Goal: Information Seeking & Learning: Understand process/instructions

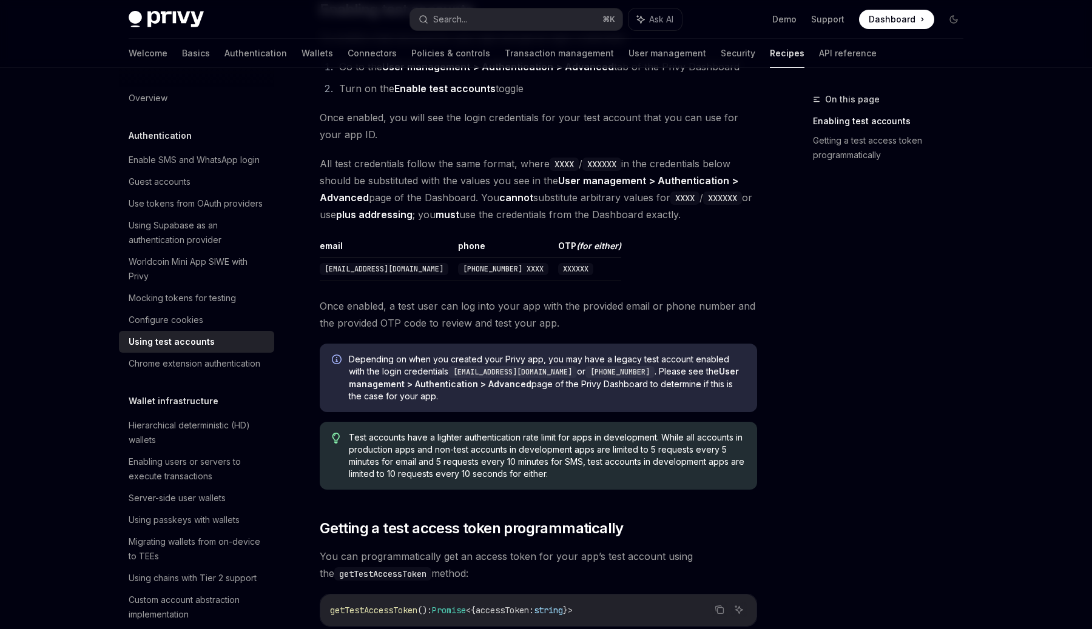
scroll to position [298, 0]
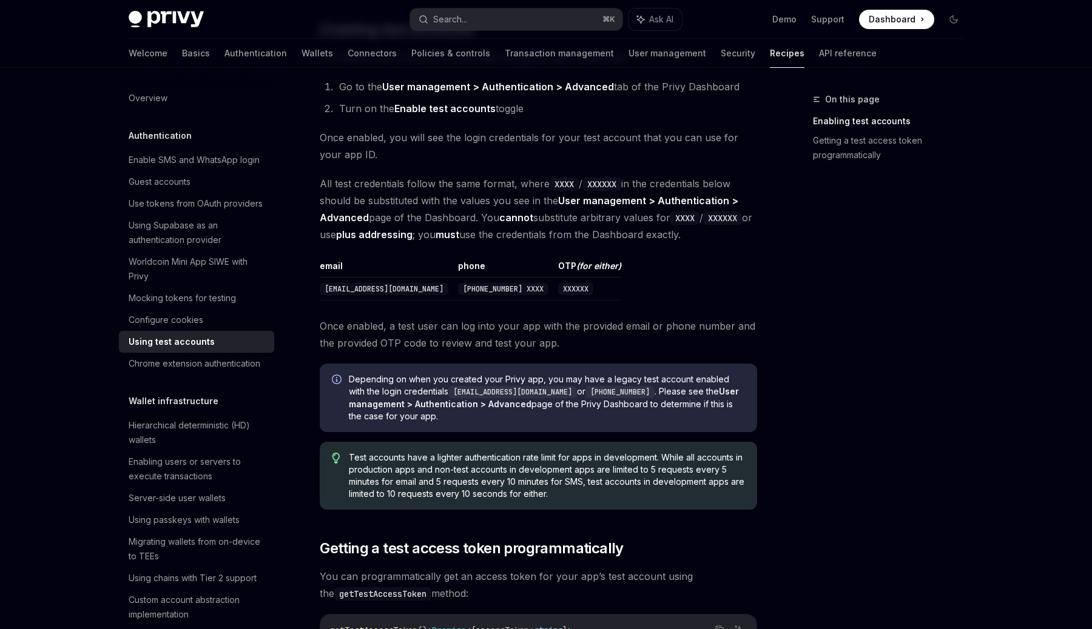
click at [562, 300] on td "XXXXXX" at bounding box center [587, 289] width 68 height 23
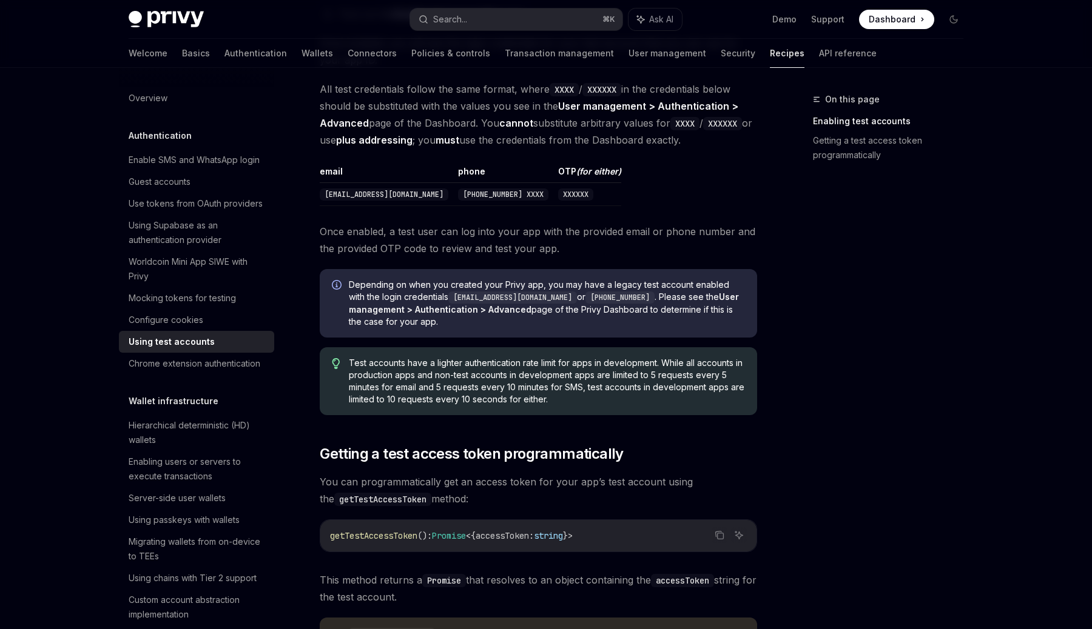
scroll to position [394, 0]
click at [518, 104] on span "All test credentials follow the same format, where XXXX / XXXXXX in the credent…" at bounding box center [538, 113] width 437 height 68
click at [726, 86] on span "All test credentials follow the same format, where XXXX / XXXXXX in the credent…" at bounding box center [538, 113] width 437 height 68
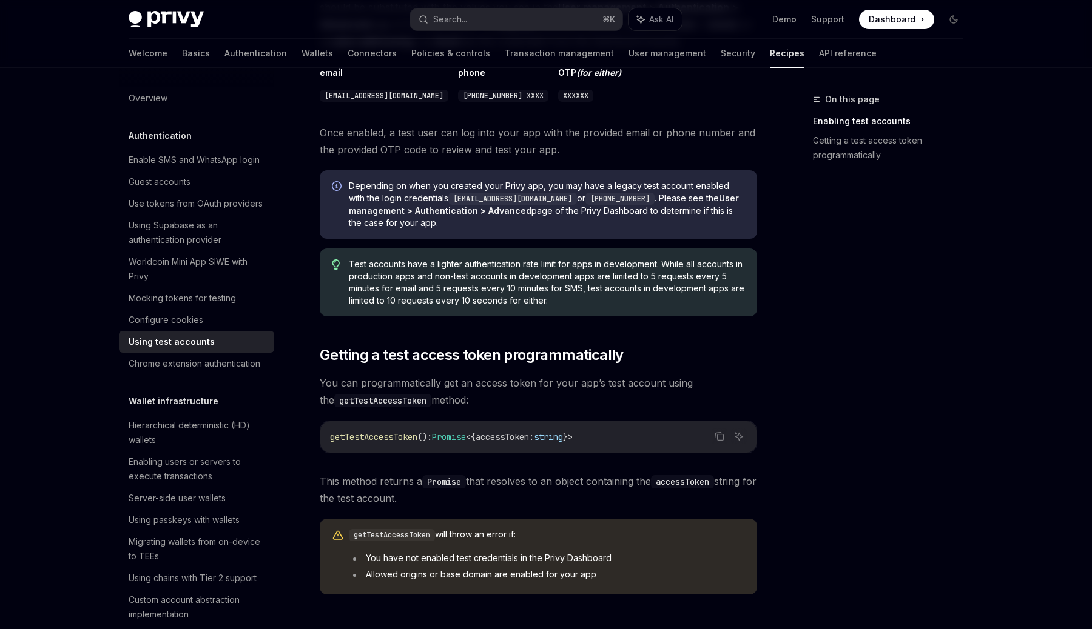
click at [665, 136] on span "Once enabled, a test user can log into your app with the provided email or phon…" at bounding box center [538, 141] width 437 height 34
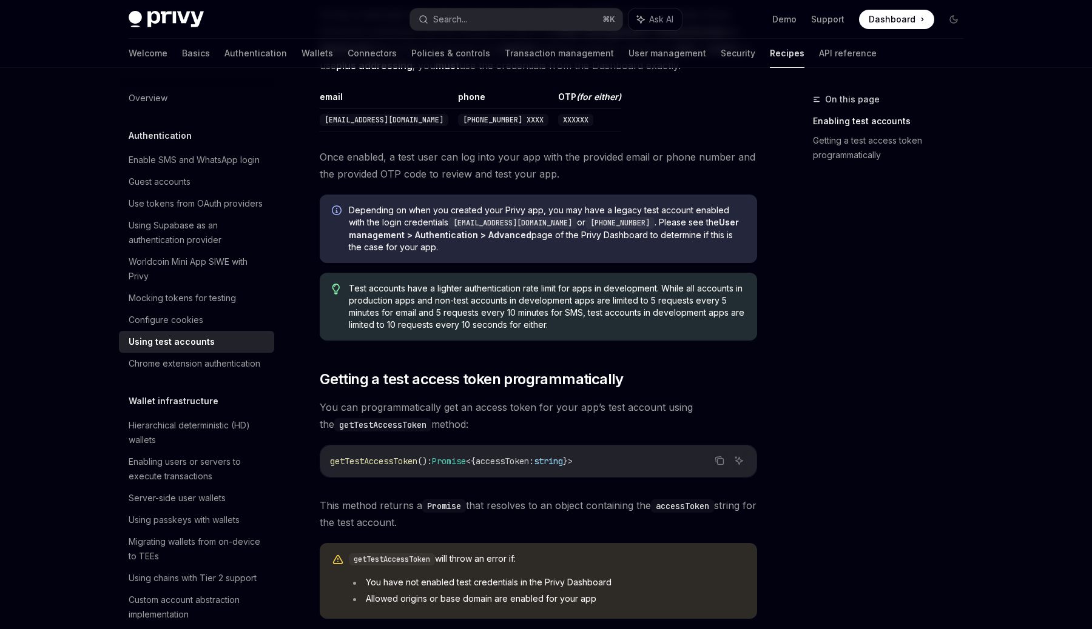
scroll to position [465, 0]
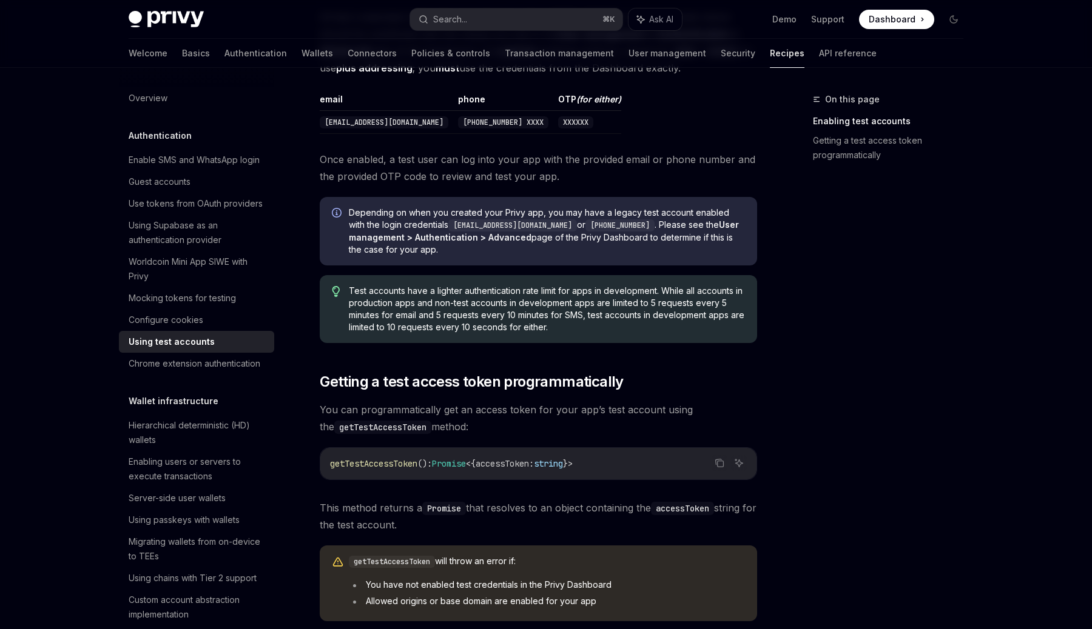
click at [762, 412] on div "On this page Enabling test accounts Getting a test access token programmaticall…" at bounding box center [546, 202] width 854 height 1198
